Goal: Task Accomplishment & Management: Use online tool/utility

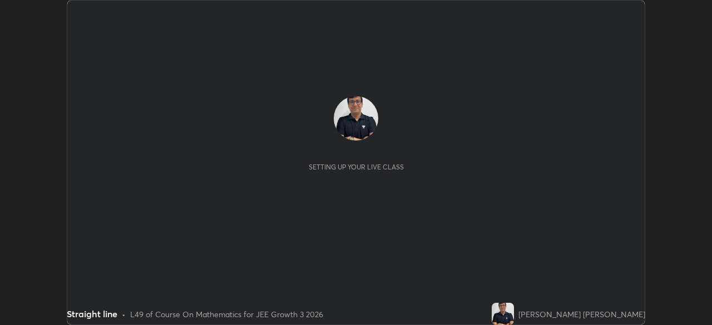
scroll to position [325, 711]
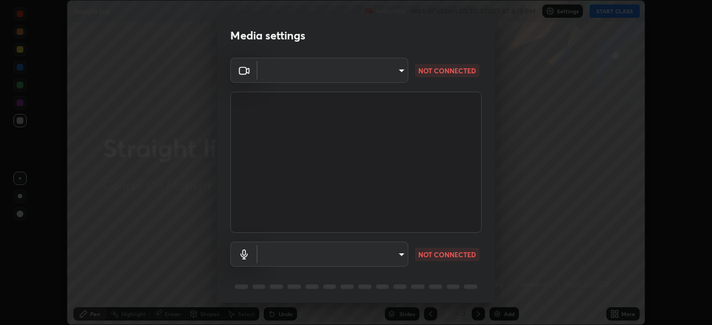
type input "fd1e0e9fb6796a04ad4a99ead98f311cbd7020853df89eb6f401102021a4f159"
type input "communications"
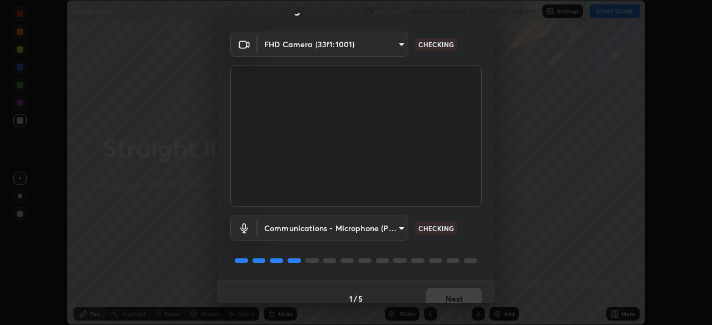
scroll to position [39, 0]
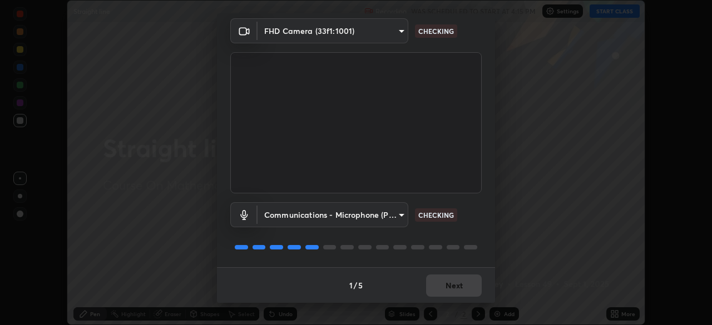
click at [601, 17] on div "Media settings FHD Camera (33f1:1001) fd1e0e9fb6796a04ad4a99ead98f311cbd7020853…" at bounding box center [356, 162] width 712 height 325
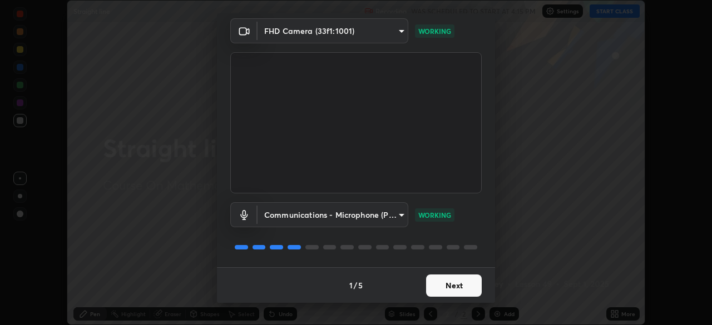
click at [453, 286] on button "Next" at bounding box center [454, 286] width 56 height 22
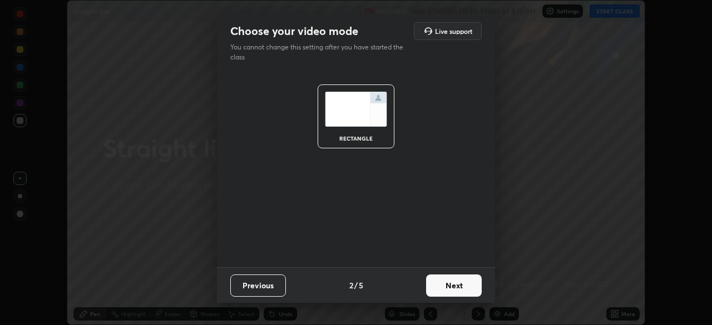
click at [452, 285] on button "Next" at bounding box center [454, 286] width 56 height 22
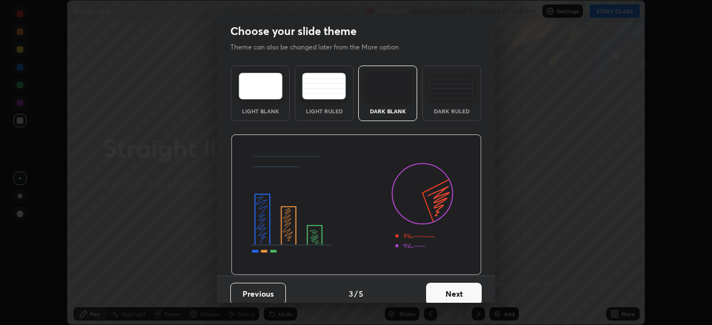
click at [450, 286] on button "Next" at bounding box center [454, 294] width 56 height 22
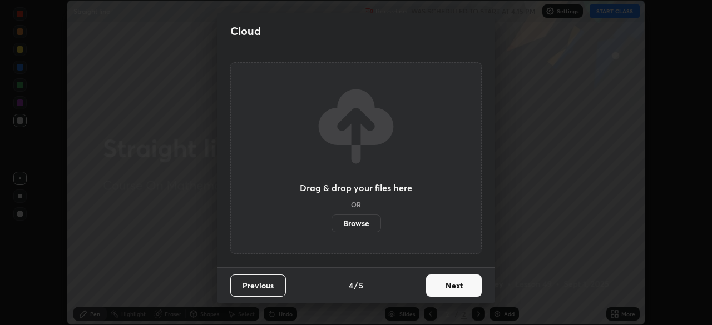
click at [452, 290] on button "Next" at bounding box center [454, 286] width 56 height 22
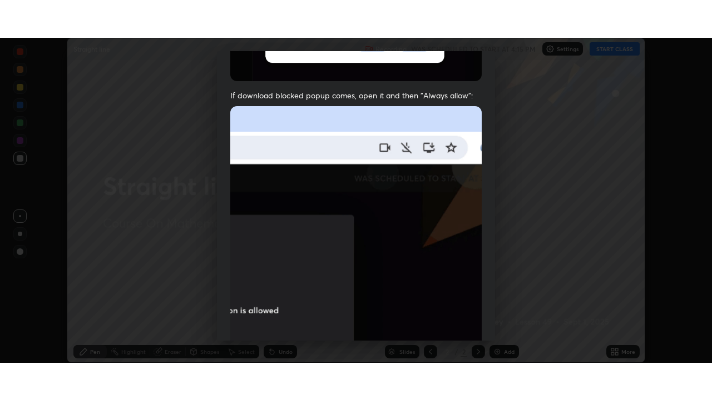
scroll to position [266, 0]
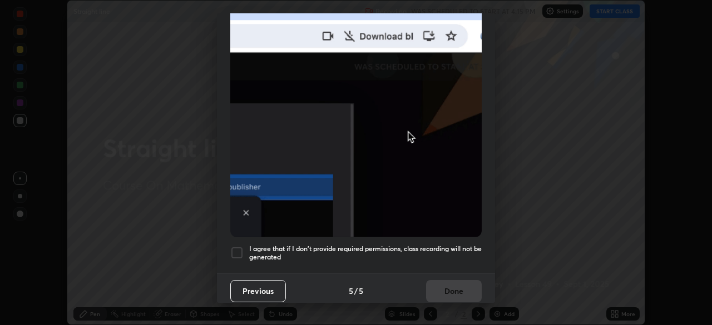
click at [231, 249] on div at bounding box center [236, 252] width 13 height 13
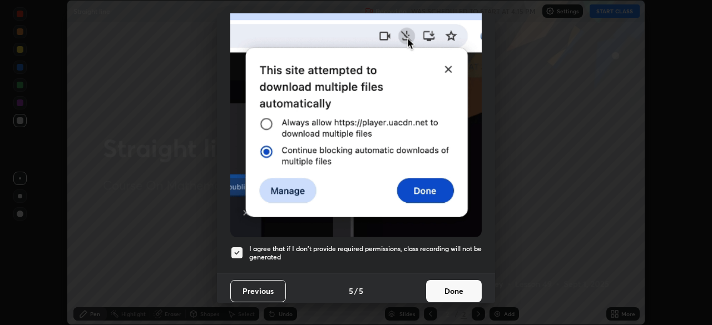
click at [453, 283] on button "Done" at bounding box center [454, 291] width 56 height 22
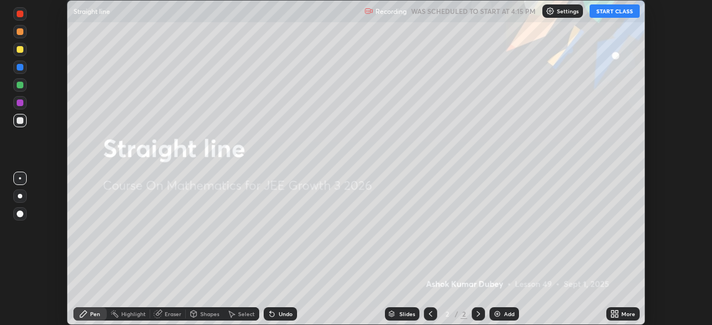
click at [604, 12] on button "START CLASS" at bounding box center [614, 10] width 50 height 13
click at [628, 314] on div "More" at bounding box center [628, 314] width 14 height 6
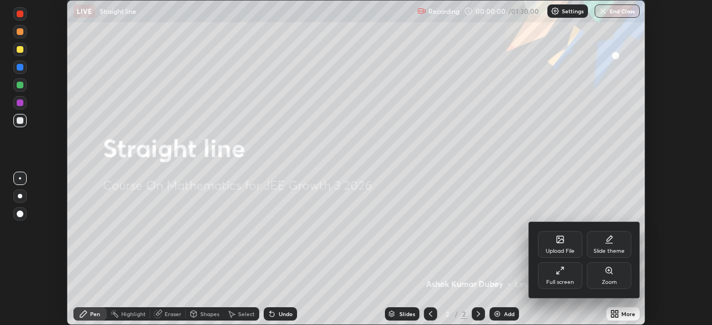
click at [559, 274] on icon at bounding box center [560, 270] width 9 height 9
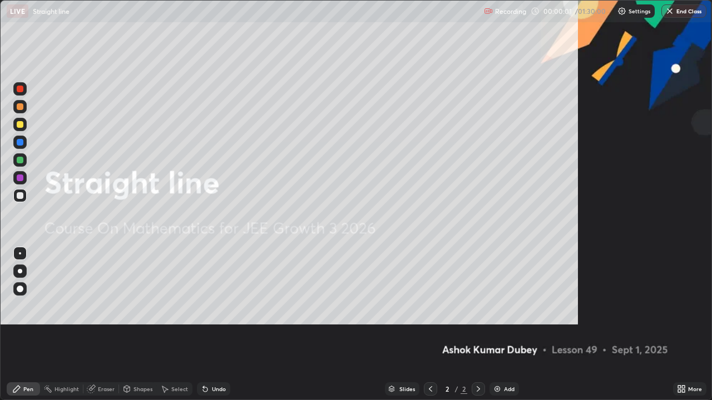
scroll to position [400, 712]
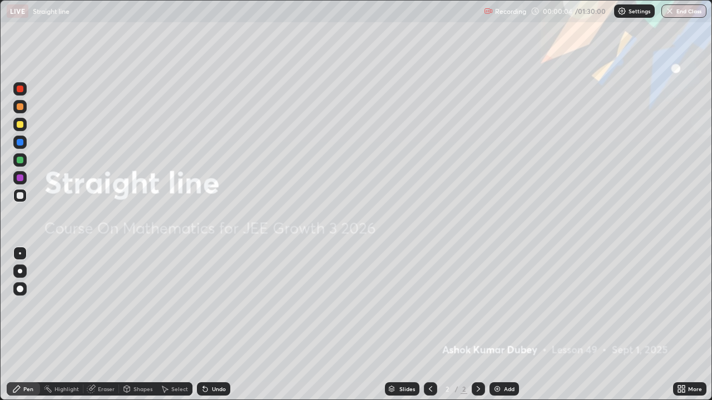
click at [477, 325] on icon at bounding box center [478, 389] width 9 height 9
click at [494, 325] on img at bounding box center [497, 389] width 9 height 9
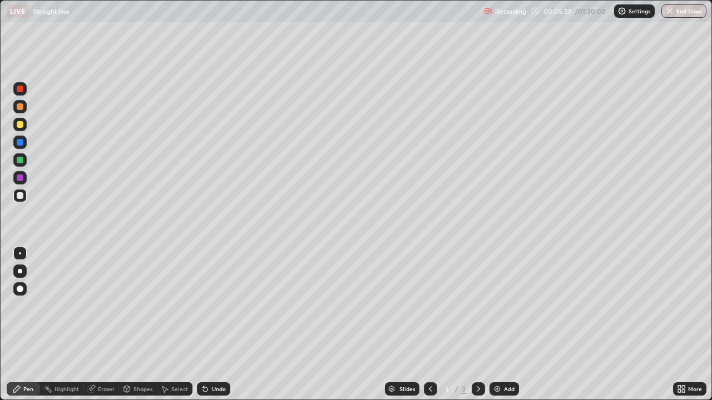
click at [19, 125] on div at bounding box center [20, 124] width 7 height 7
click at [482, 325] on div at bounding box center [478, 389] width 13 height 13
click at [497, 325] on img at bounding box center [497, 389] width 9 height 9
click at [103, 325] on div "Eraser" at bounding box center [106, 389] width 17 height 6
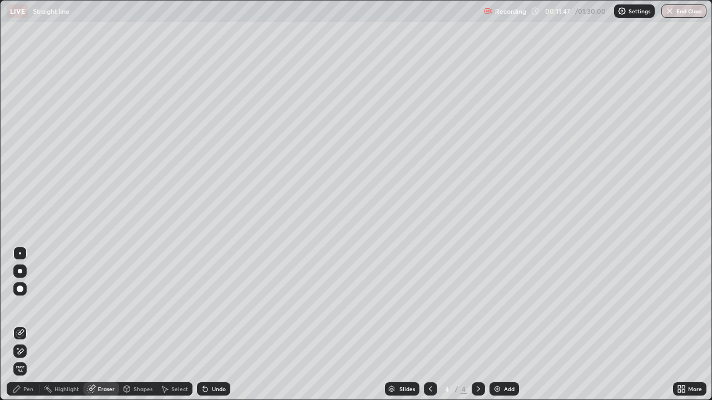
click at [27, 325] on div "Pen" at bounding box center [28, 389] width 10 height 6
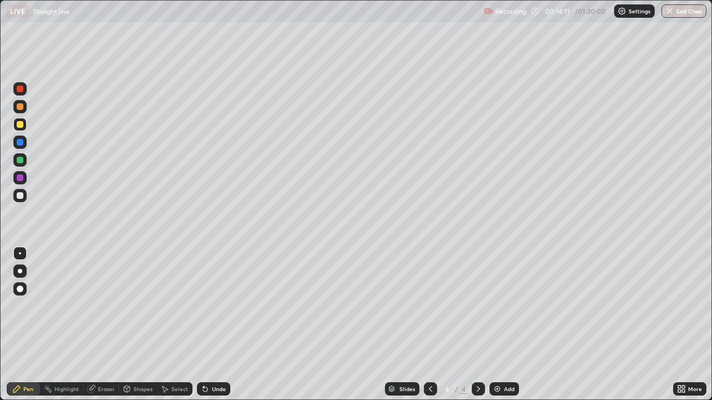
click at [105, 325] on div "Eraser" at bounding box center [106, 389] width 17 height 6
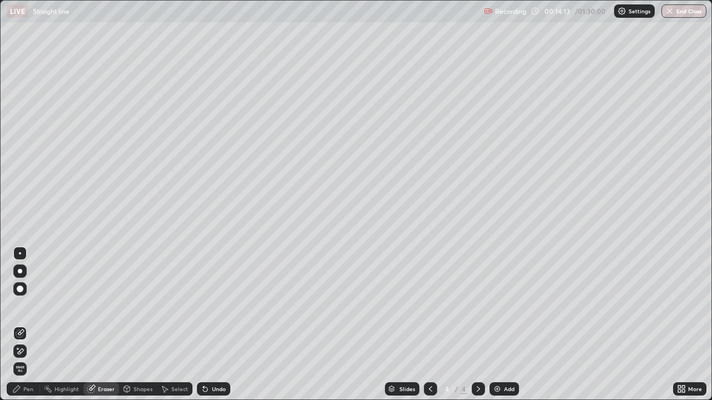
click at [25, 325] on div "Pen" at bounding box center [28, 389] width 10 height 6
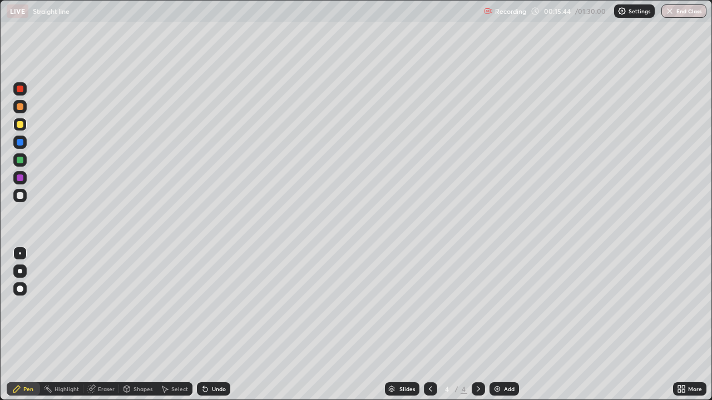
click at [19, 197] on div at bounding box center [20, 195] width 7 height 7
click at [477, 325] on icon at bounding box center [478, 389] width 9 height 9
click at [495, 325] on img at bounding box center [497, 389] width 9 height 9
click at [20, 123] on div at bounding box center [20, 124] width 7 height 7
click at [477, 325] on icon at bounding box center [478, 389] width 9 height 9
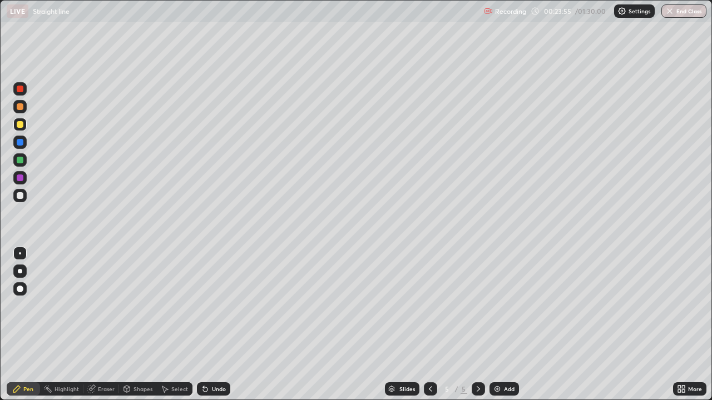
click at [497, 325] on img at bounding box center [497, 389] width 9 height 9
click at [477, 325] on icon at bounding box center [478, 389] width 9 height 9
click at [494, 325] on img at bounding box center [497, 389] width 9 height 9
click at [20, 123] on div at bounding box center [20, 124] width 7 height 7
click at [106, 325] on div "Eraser" at bounding box center [106, 389] width 17 height 6
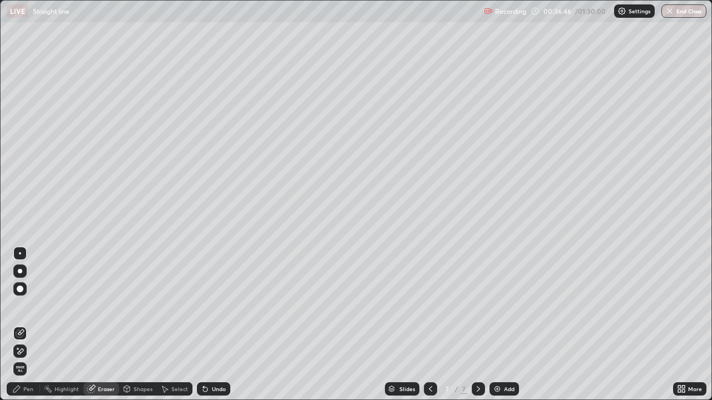
click at [28, 325] on div "Pen" at bounding box center [28, 389] width 10 height 6
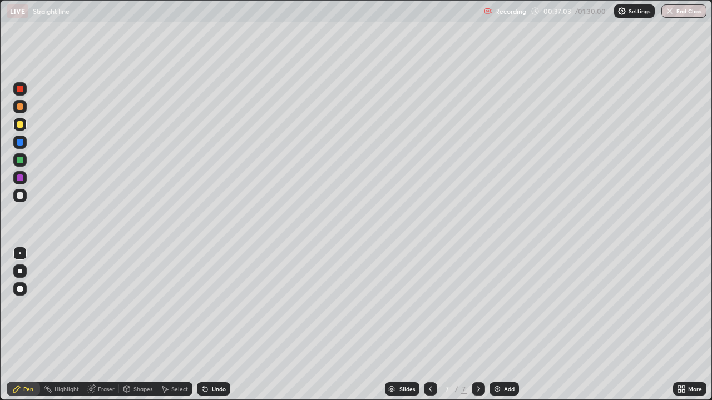
click at [19, 125] on div at bounding box center [20, 124] width 7 height 7
click at [21, 88] on div at bounding box center [20, 89] width 7 height 7
click at [18, 124] on div at bounding box center [20, 124] width 7 height 7
click at [477, 325] on icon at bounding box center [478, 389] width 9 height 9
click at [495, 325] on img at bounding box center [497, 389] width 9 height 9
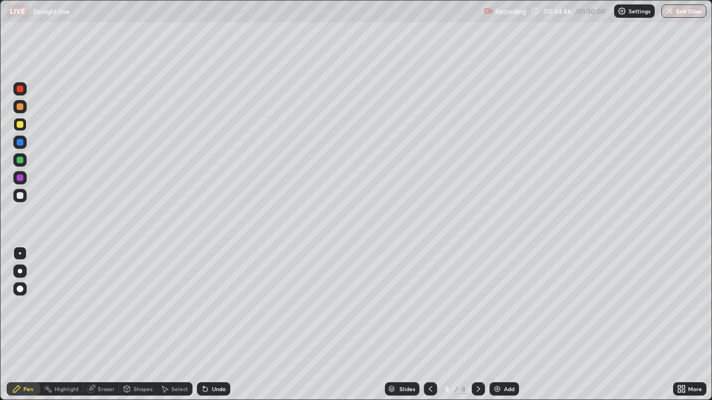
click at [429, 325] on icon at bounding box center [430, 389] width 9 height 9
click at [477, 325] on icon at bounding box center [478, 389] width 9 height 9
click at [428, 325] on icon at bounding box center [430, 389] width 9 height 9
click at [479, 325] on icon at bounding box center [478, 389] width 9 height 9
click at [428, 325] on div at bounding box center [430, 389] width 13 height 13
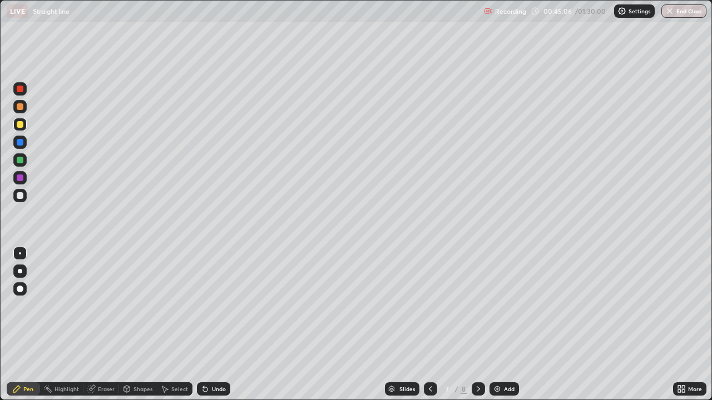
click at [477, 325] on icon at bounding box center [478, 389] width 9 height 9
click at [429, 325] on icon at bounding box center [430, 389] width 9 height 9
click at [477, 325] on icon at bounding box center [478, 389] width 9 height 9
click at [108, 325] on div "Eraser" at bounding box center [106, 389] width 17 height 6
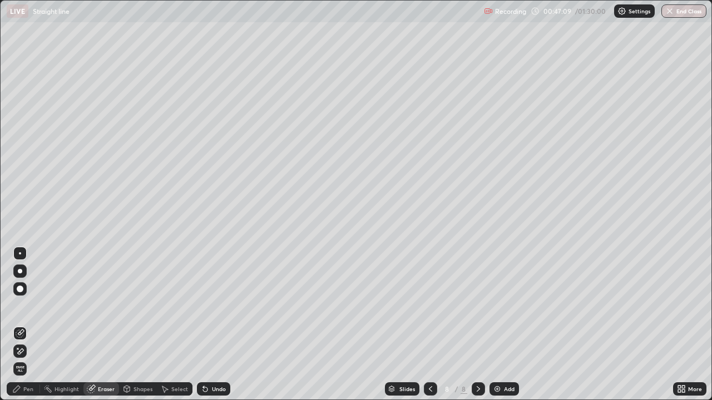
click at [28, 325] on div "Pen" at bounding box center [23, 389] width 33 height 13
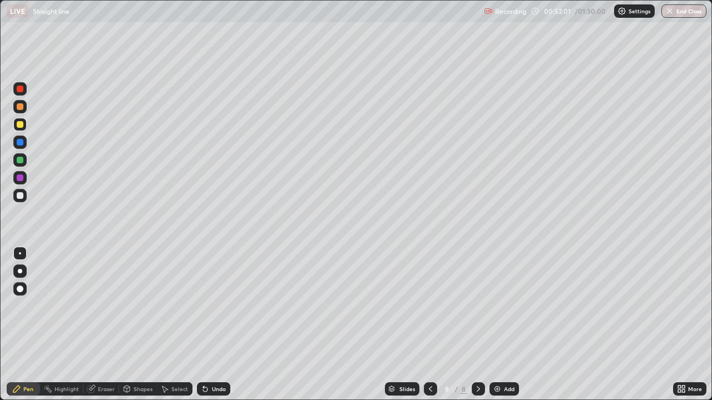
click at [477, 325] on icon at bounding box center [478, 389] width 9 height 9
click at [497, 325] on img at bounding box center [497, 389] width 9 height 9
click at [18, 196] on div at bounding box center [20, 195] width 7 height 7
click at [22, 126] on div at bounding box center [20, 124] width 7 height 7
click at [21, 161] on div at bounding box center [20, 160] width 7 height 7
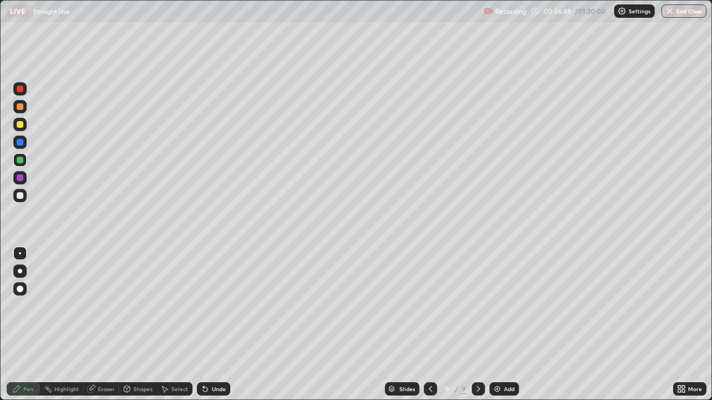
click at [477, 325] on icon at bounding box center [478, 389] width 9 height 9
click at [495, 325] on img at bounding box center [497, 389] width 9 height 9
click at [105, 325] on div "Eraser" at bounding box center [106, 389] width 17 height 6
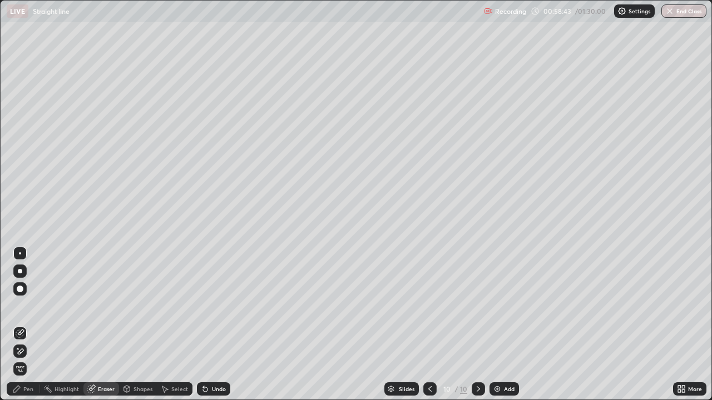
click at [28, 325] on div "Pen" at bounding box center [28, 389] width 10 height 6
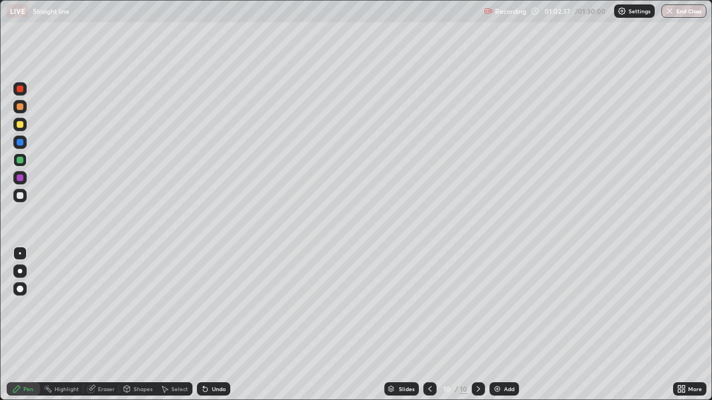
click at [21, 123] on div at bounding box center [20, 124] width 7 height 7
click at [477, 325] on icon at bounding box center [478, 389] width 9 height 9
click at [493, 325] on img at bounding box center [497, 389] width 9 height 9
click at [106, 325] on div "Eraser" at bounding box center [106, 389] width 17 height 6
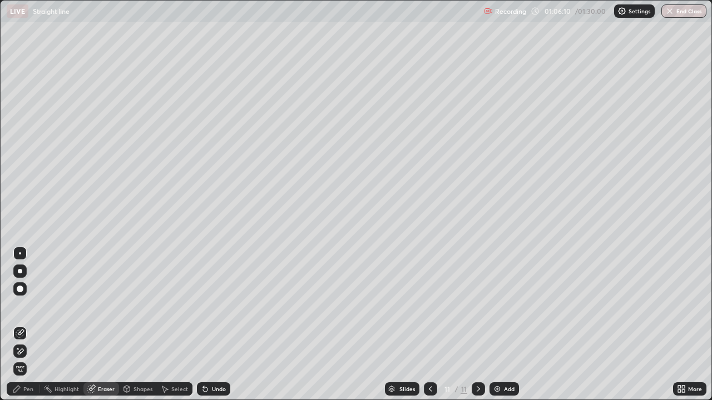
click at [29, 325] on div "Pen" at bounding box center [28, 389] width 10 height 6
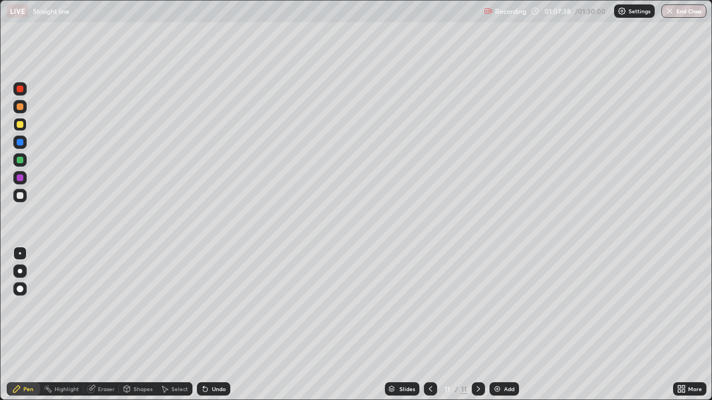
click at [21, 194] on div at bounding box center [20, 195] width 7 height 7
click at [24, 123] on div at bounding box center [19, 124] width 13 height 13
click at [19, 195] on div at bounding box center [20, 195] width 7 height 7
click at [477, 325] on icon at bounding box center [478, 389] width 9 height 9
click at [498, 325] on img at bounding box center [497, 389] width 9 height 9
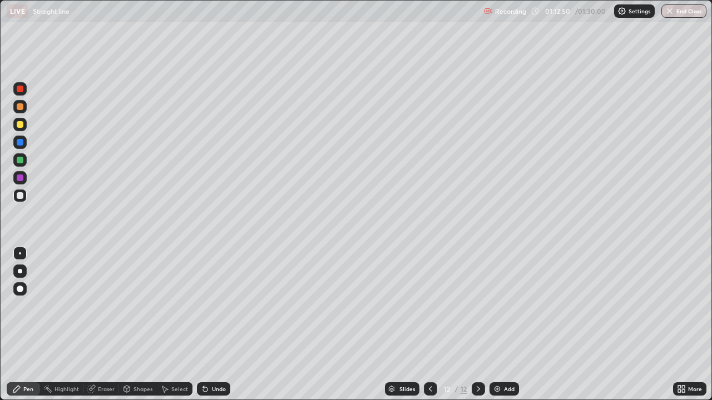
click at [20, 125] on div at bounding box center [20, 124] width 7 height 7
click at [21, 196] on div at bounding box center [20, 195] width 7 height 7
click at [19, 126] on div at bounding box center [20, 124] width 7 height 7
click at [18, 89] on div at bounding box center [20, 89] width 7 height 7
click at [20, 180] on div at bounding box center [20, 178] width 7 height 7
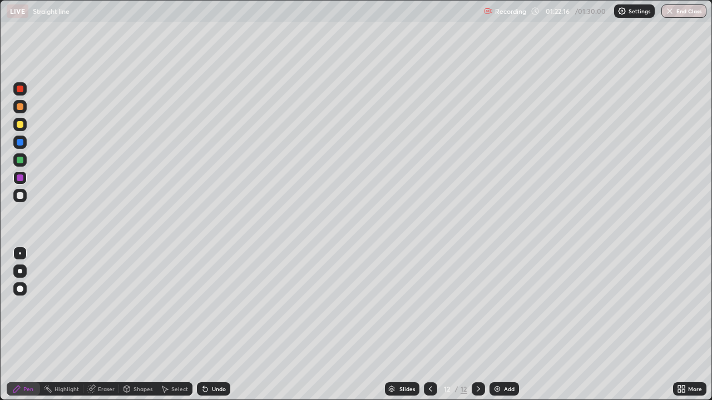
click at [21, 196] on div at bounding box center [20, 195] width 7 height 7
click at [478, 325] on icon at bounding box center [478, 389] width 3 height 6
click at [495, 325] on img at bounding box center [497, 389] width 9 height 9
click at [19, 124] on div at bounding box center [20, 124] width 7 height 7
click at [688, 14] on button "End Class" at bounding box center [684, 10] width 44 height 13
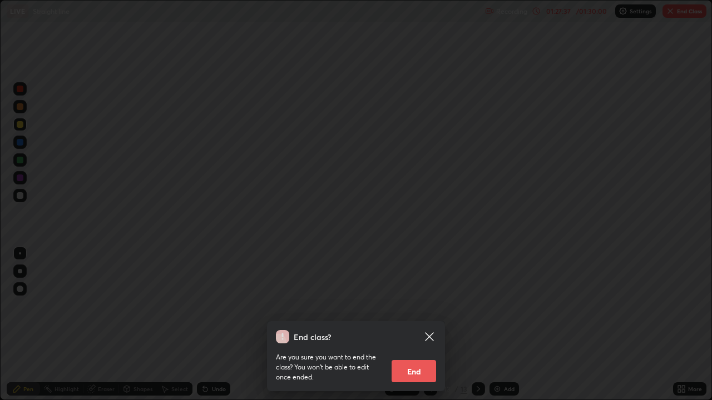
click at [413, 325] on button "End" at bounding box center [413, 371] width 44 height 22
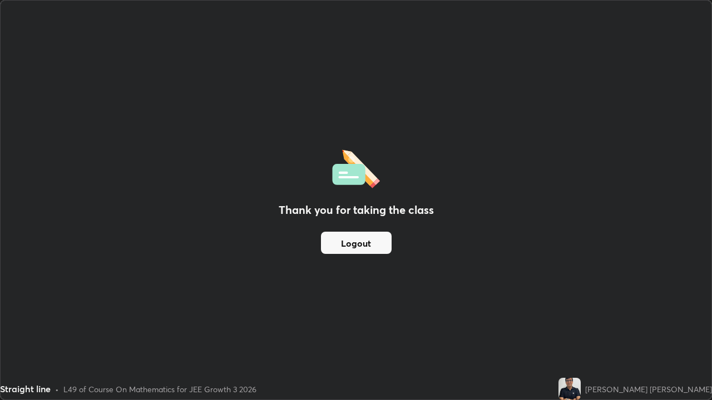
click at [365, 241] on button "Logout" at bounding box center [356, 243] width 71 height 22
